Goal: Transaction & Acquisition: Purchase product/service

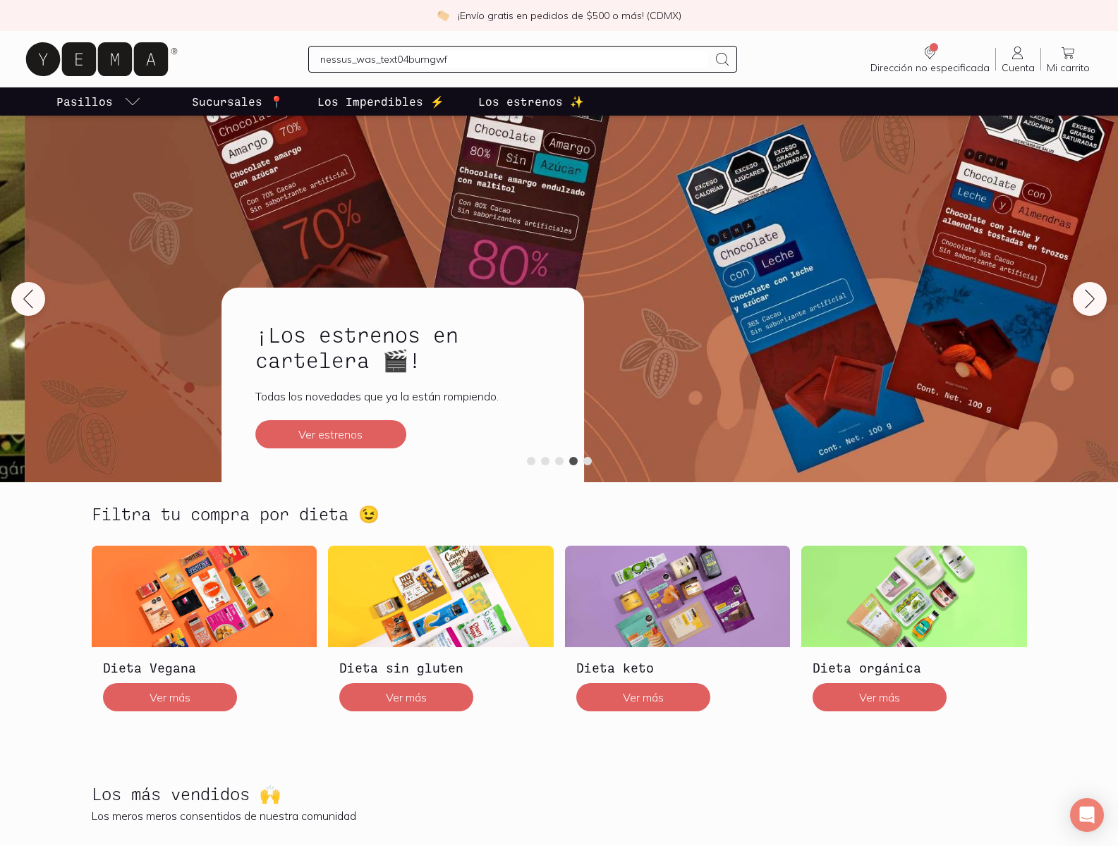
type input "nessus_was_text04bumgwf"
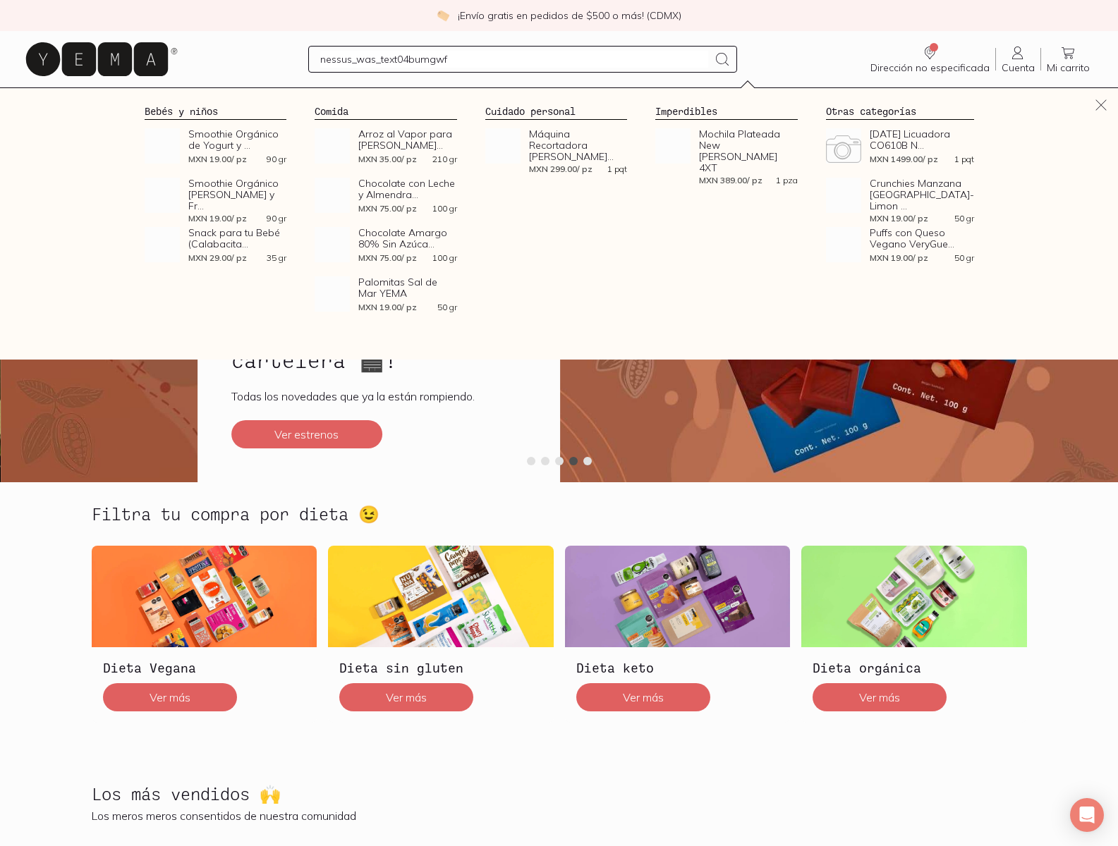
scroll to position [3168, 0]
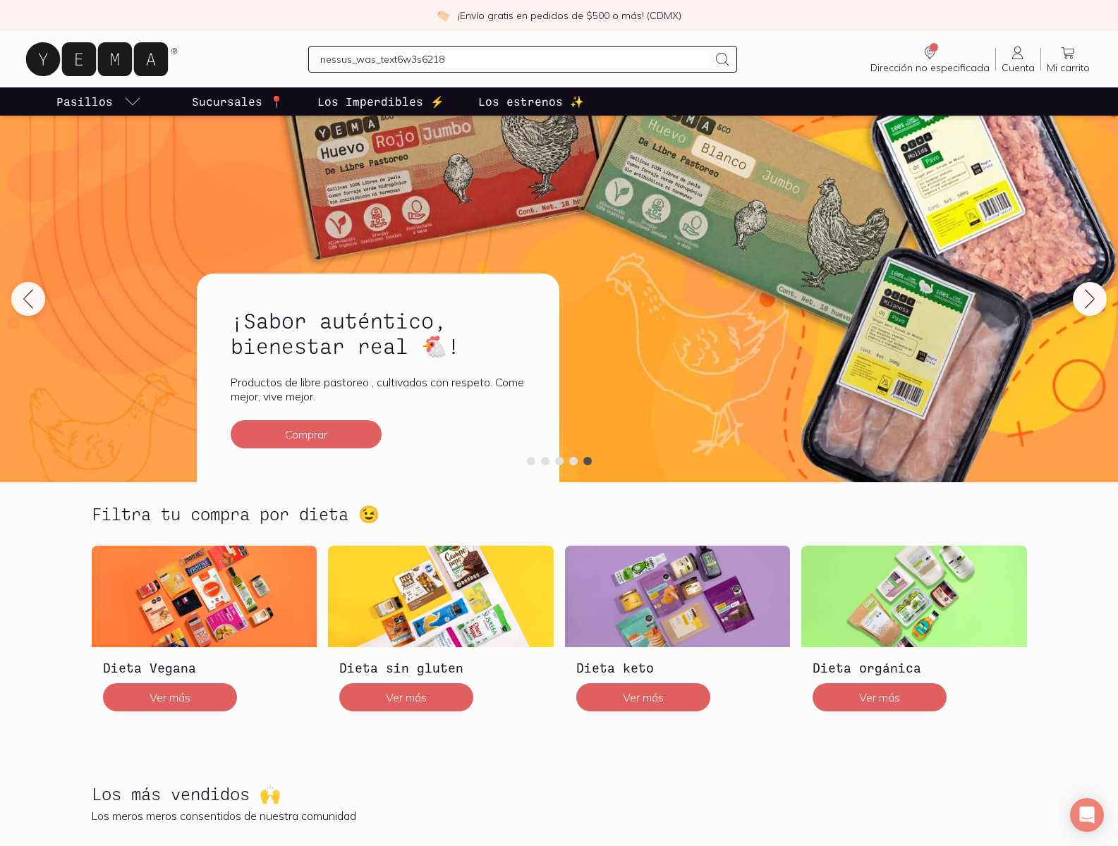
type input "nessus_was_text6w3s6218"
type input "nessus_was_texthx1k3bhc"
click at [677, 634] on img at bounding box center [678, 597] width 226 height 102
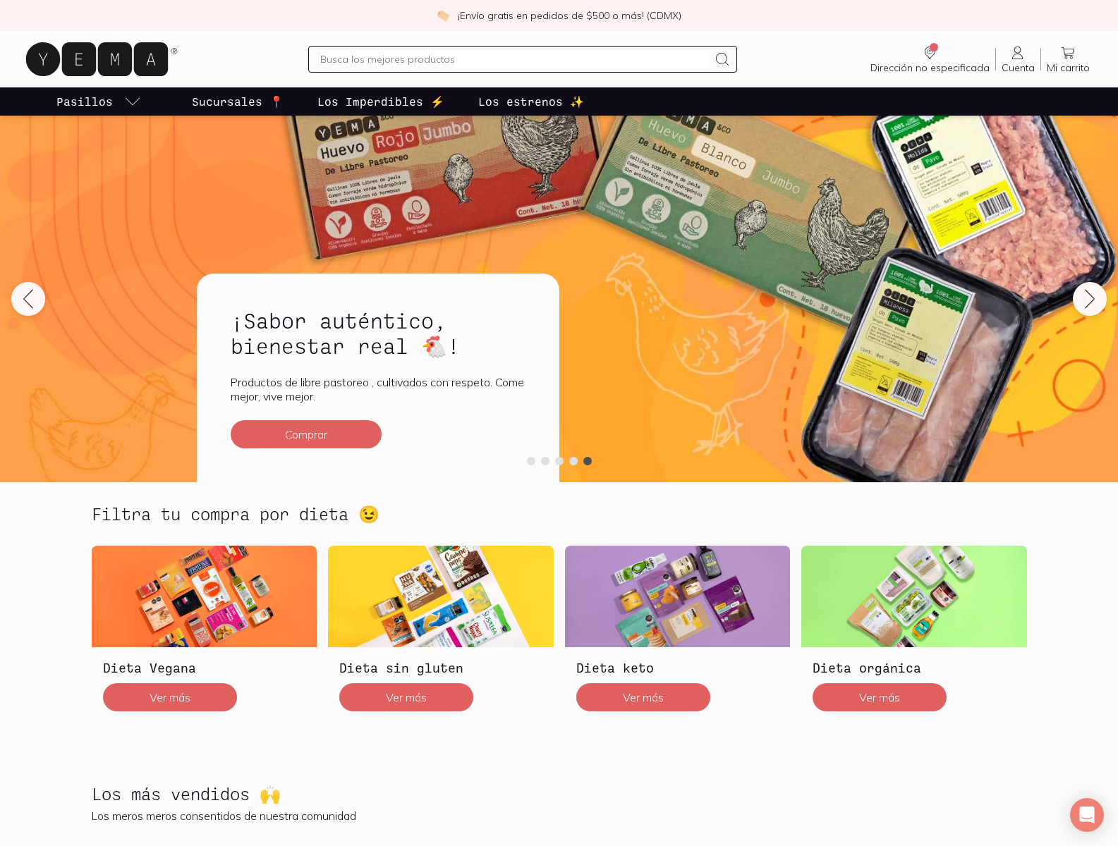
click at [913, 634] on img at bounding box center [914, 597] width 226 height 102
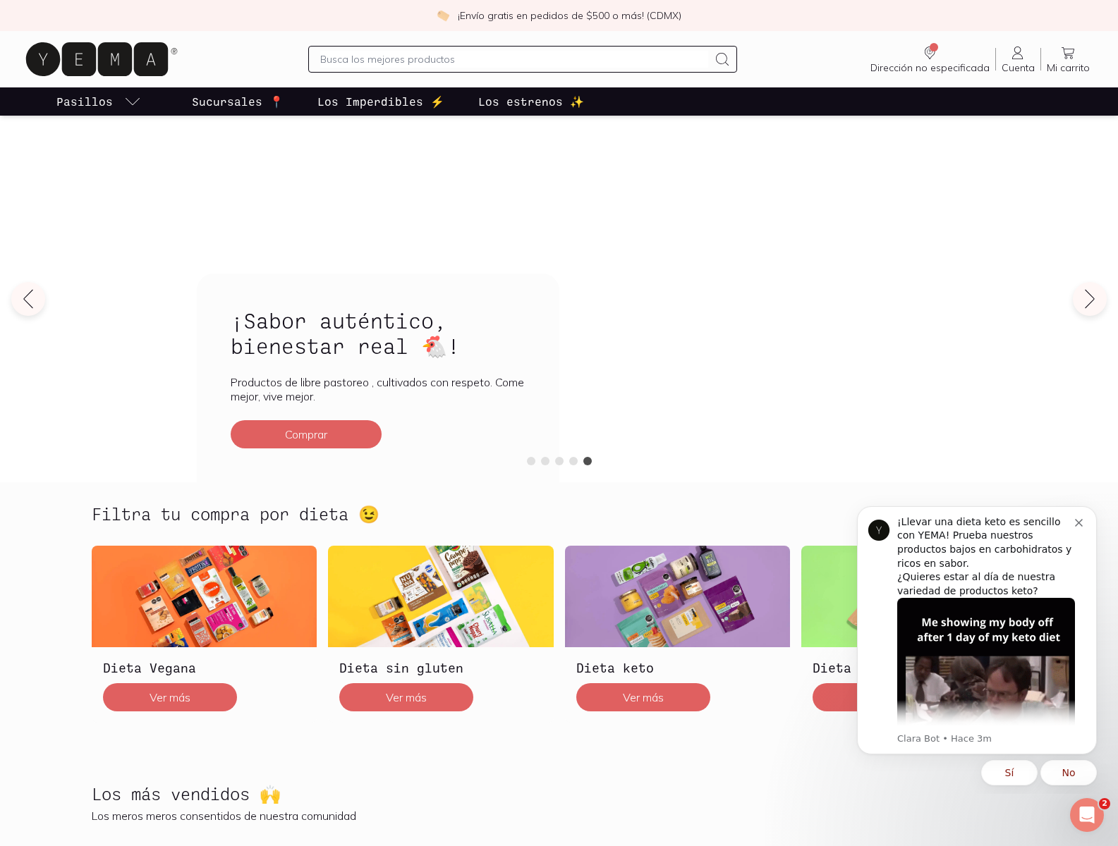
scroll to position [265, 0]
